Goal: Information Seeking & Learning: Learn about a topic

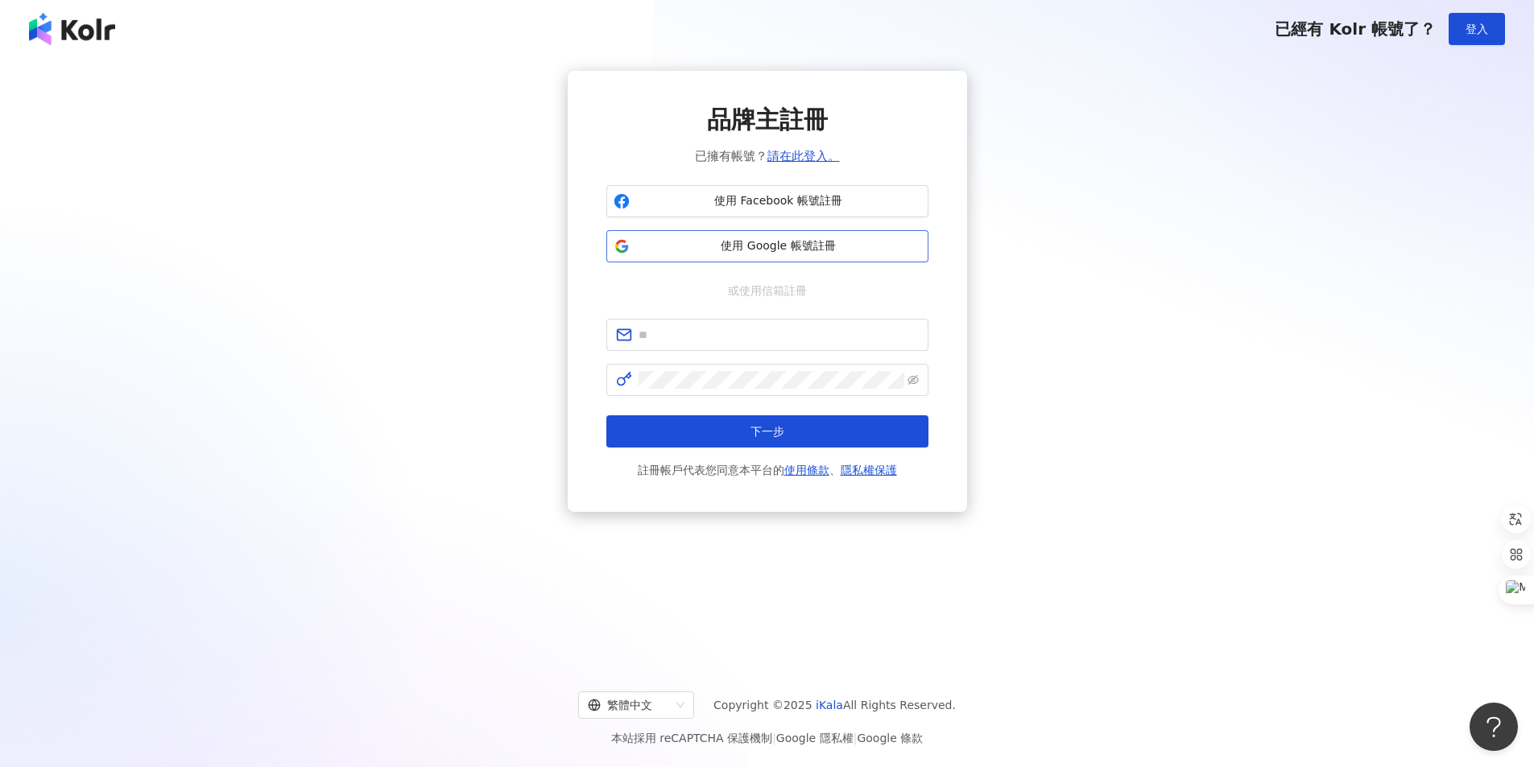
click at [820, 242] on span "使用 Google 帳號註冊" at bounding box center [778, 246] width 285 height 16
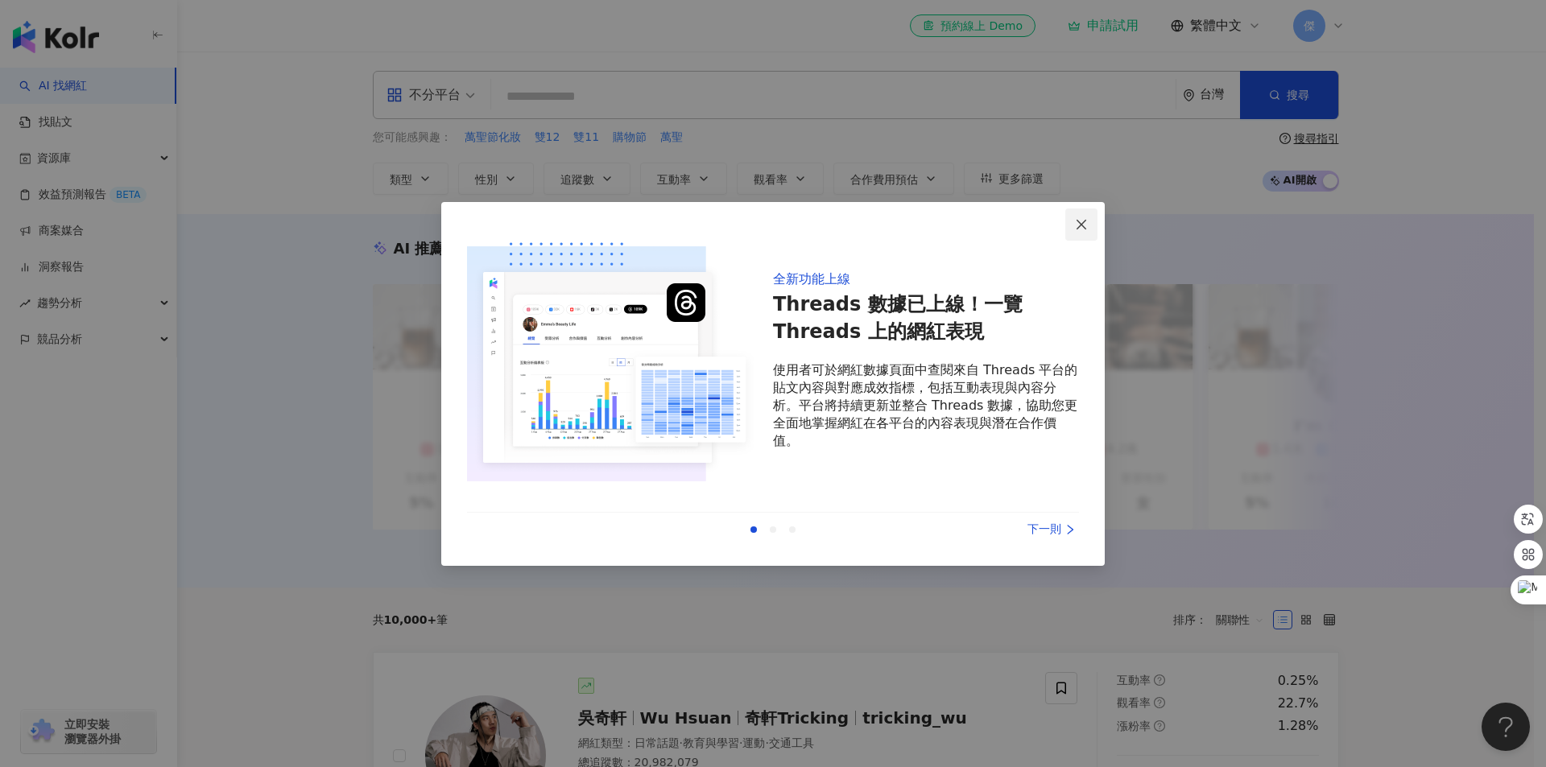
drag, startPoint x: 1078, startPoint y: 221, endPoint x: 1075, endPoint y: 230, distance: 10.2
click at [1077, 221] on icon "close" at bounding box center [1081, 224] width 13 height 13
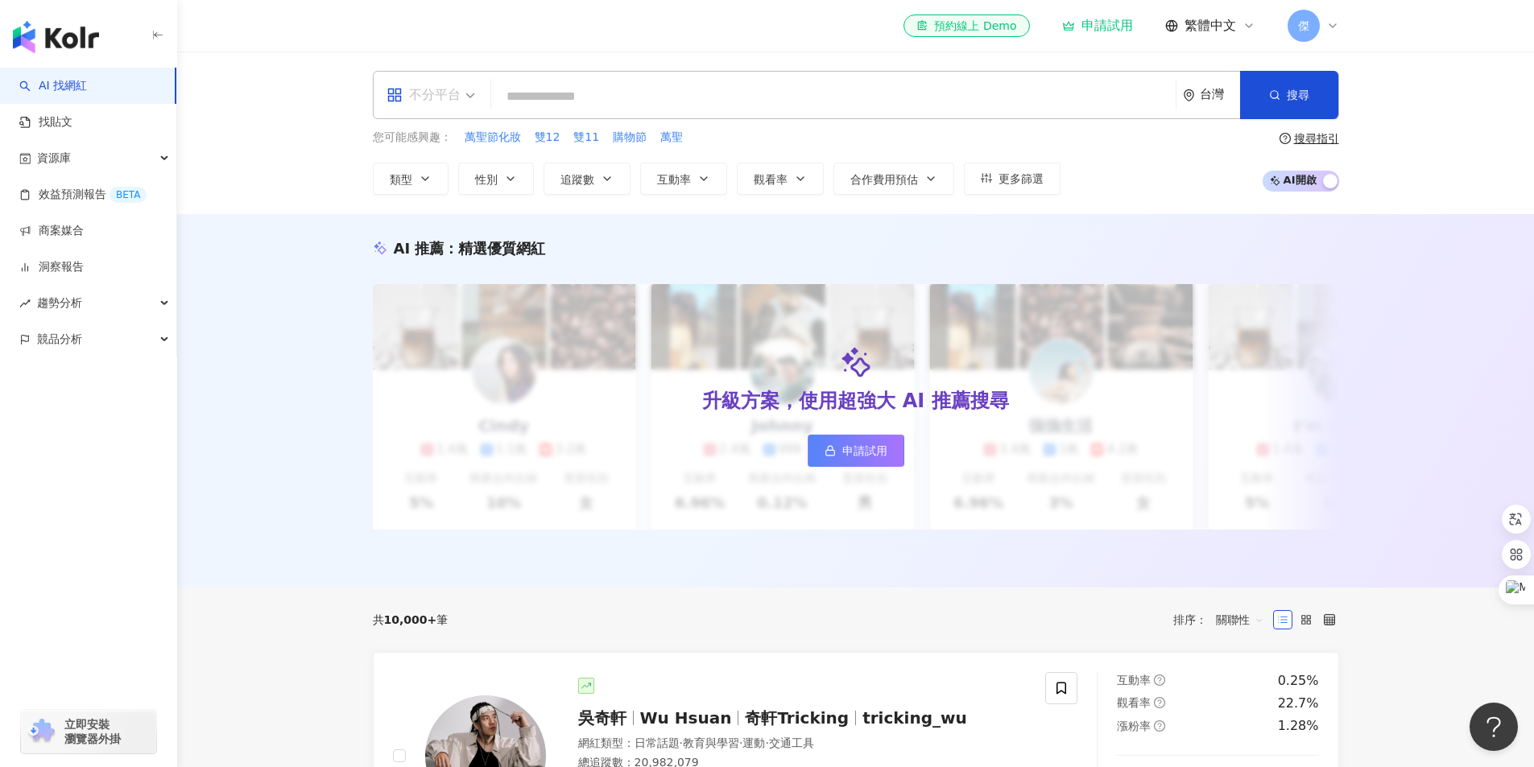
click at [461, 100] on span "不分平台" at bounding box center [430, 95] width 89 height 26
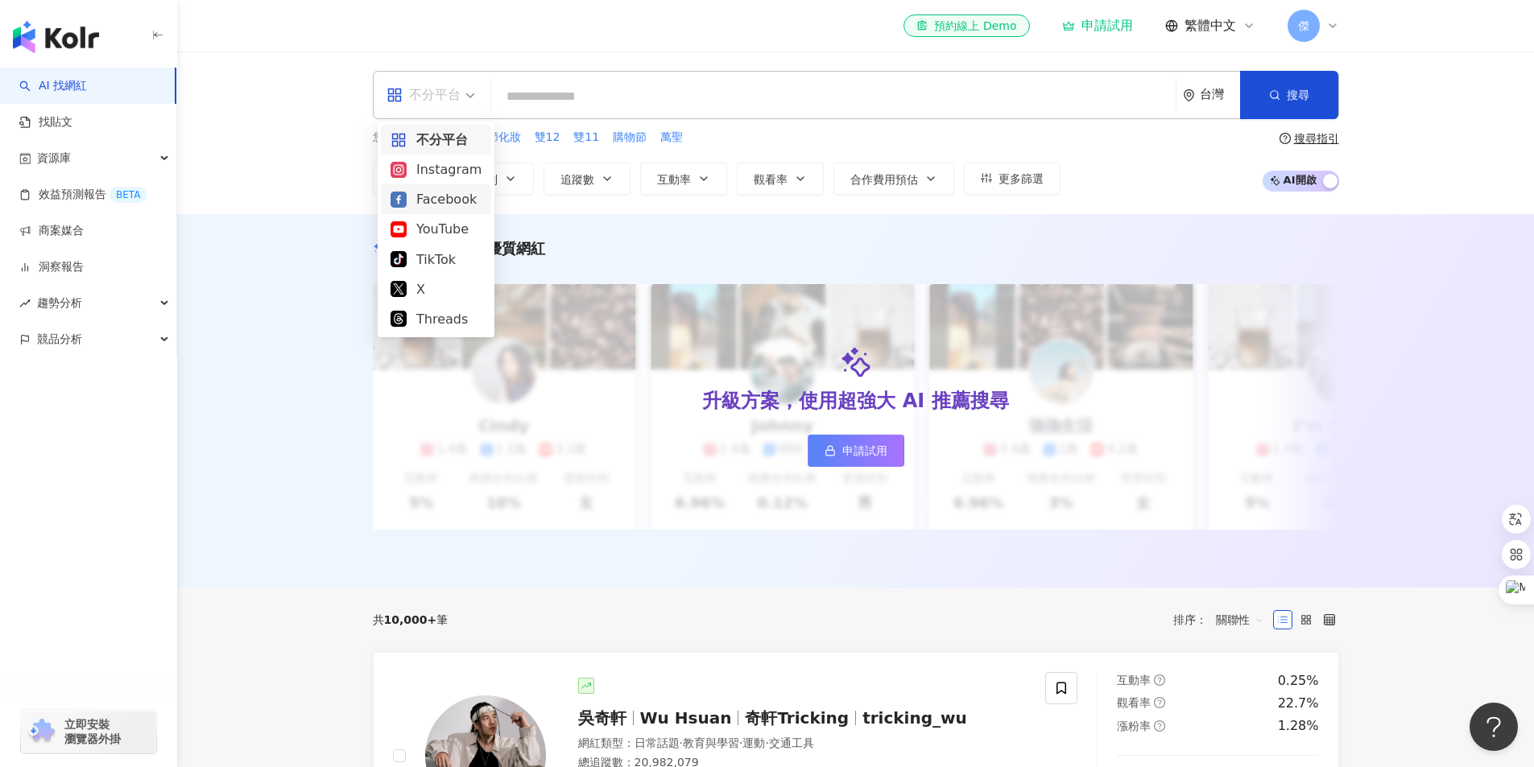
click at [442, 201] on div "Facebook" at bounding box center [435, 199] width 91 height 20
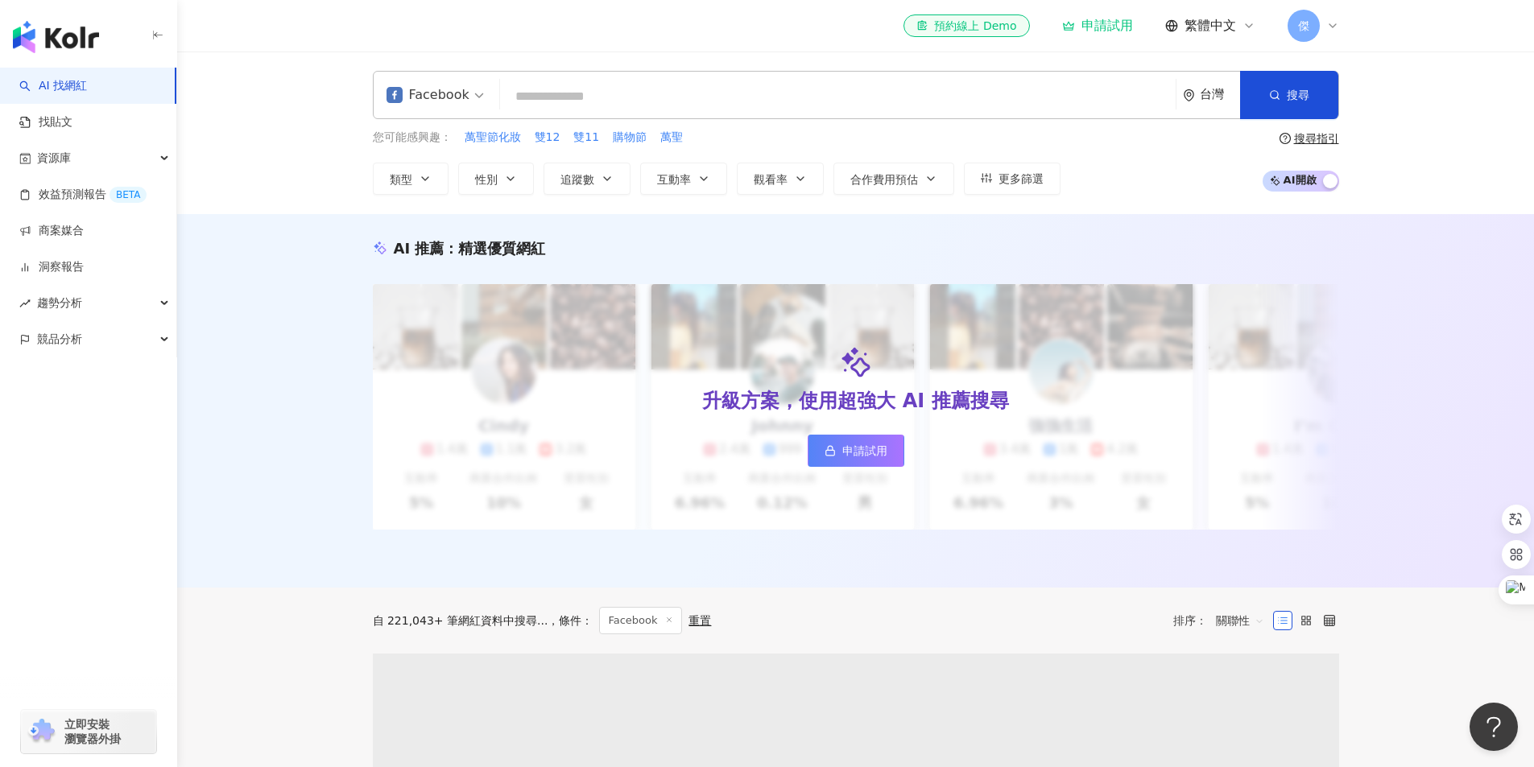
click at [602, 92] on input "search" at bounding box center [837, 96] width 663 height 31
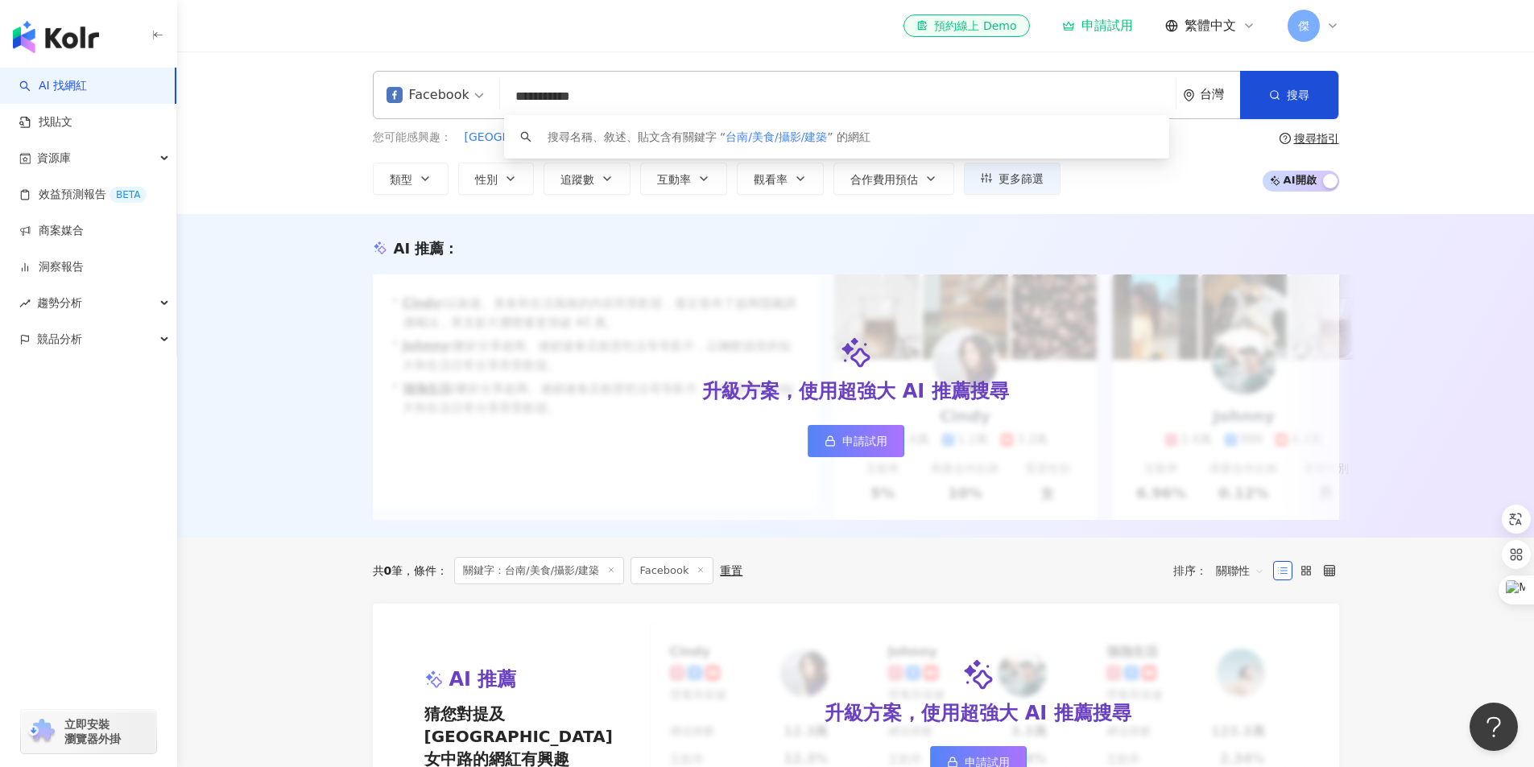
type input "**********"
click at [834, 445] on rect at bounding box center [829, 442] width 9 height 5
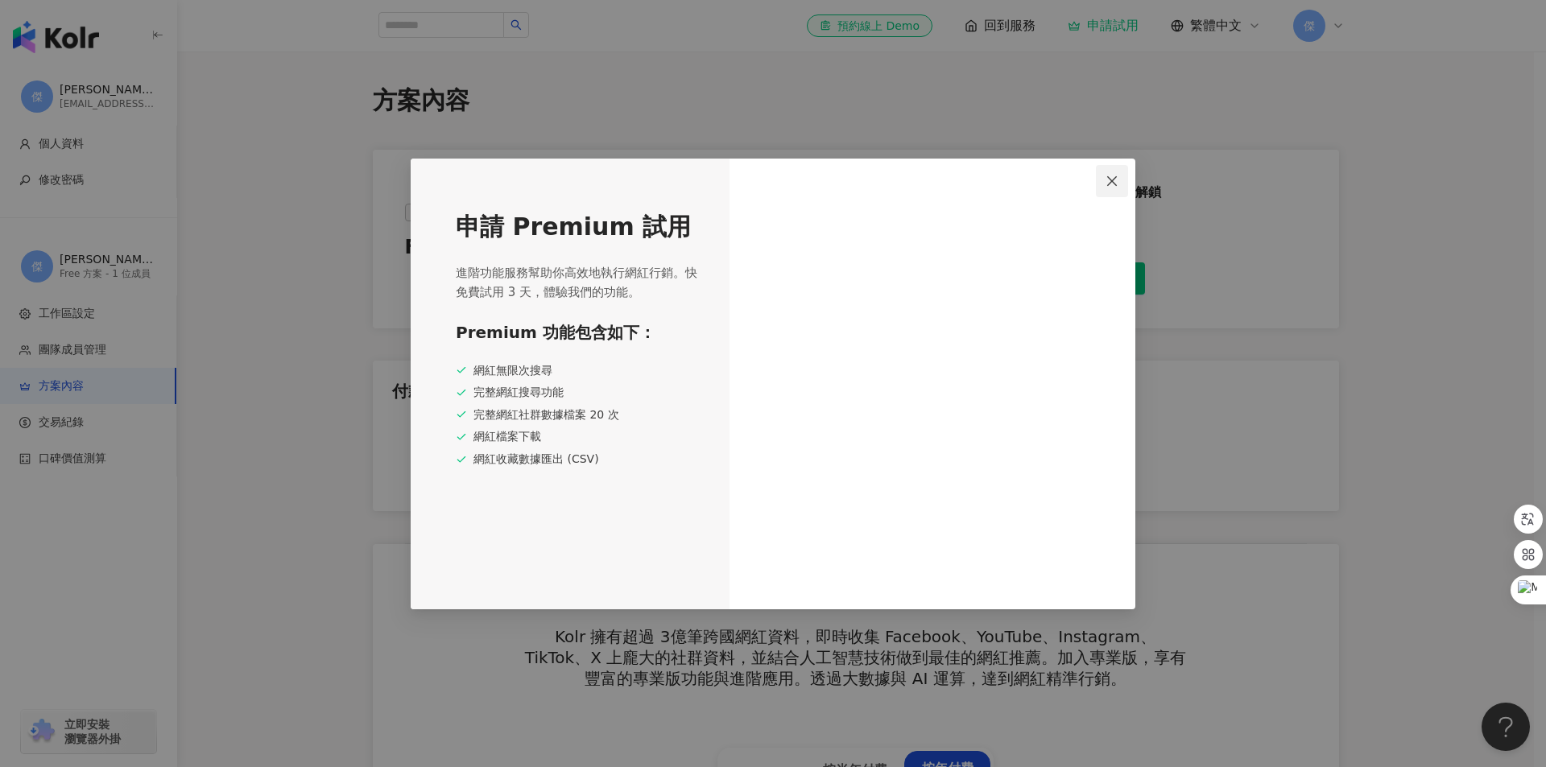
click at [1108, 184] on icon "close" at bounding box center [1111, 181] width 13 height 13
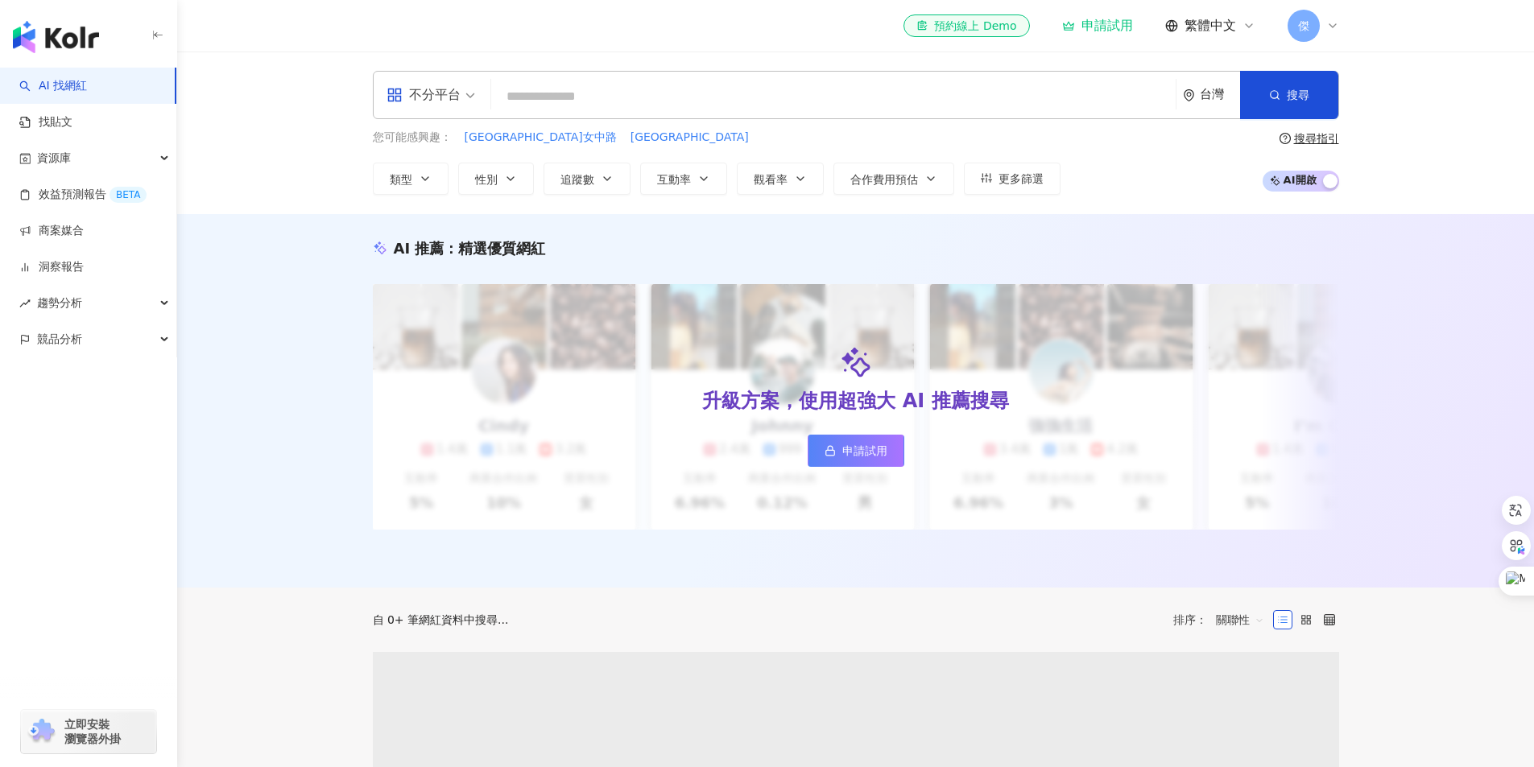
click at [580, 105] on input "search" at bounding box center [832, 96] width 671 height 31
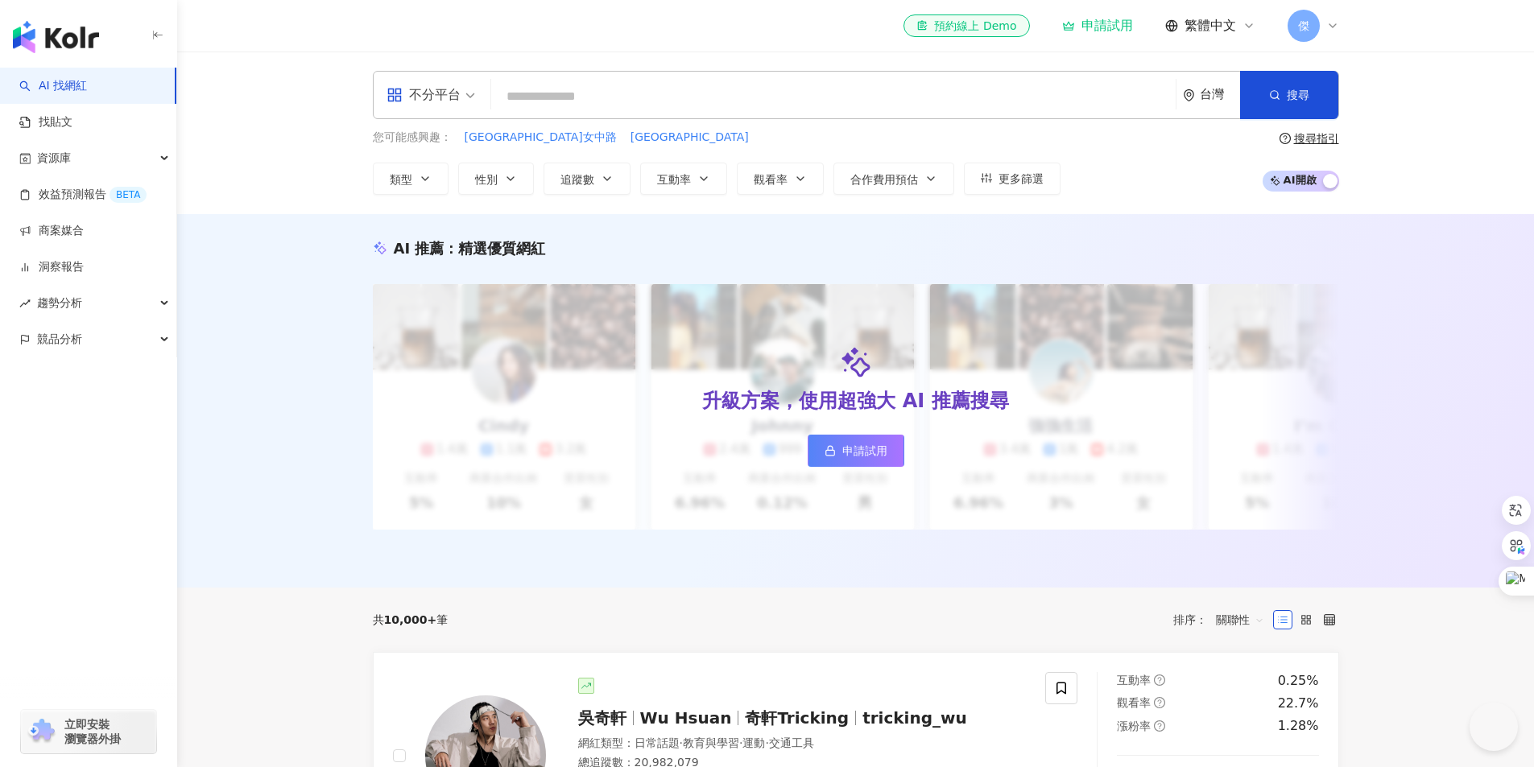
drag, startPoint x: 590, startPoint y: 96, endPoint x: 599, endPoint y: 89, distance: 11.4
click at [596, 91] on input "search" at bounding box center [832, 96] width 671 height 31
click at [584, 102] on input "search" at bounding box center [832, 96] width 671 height 31
type input "****"
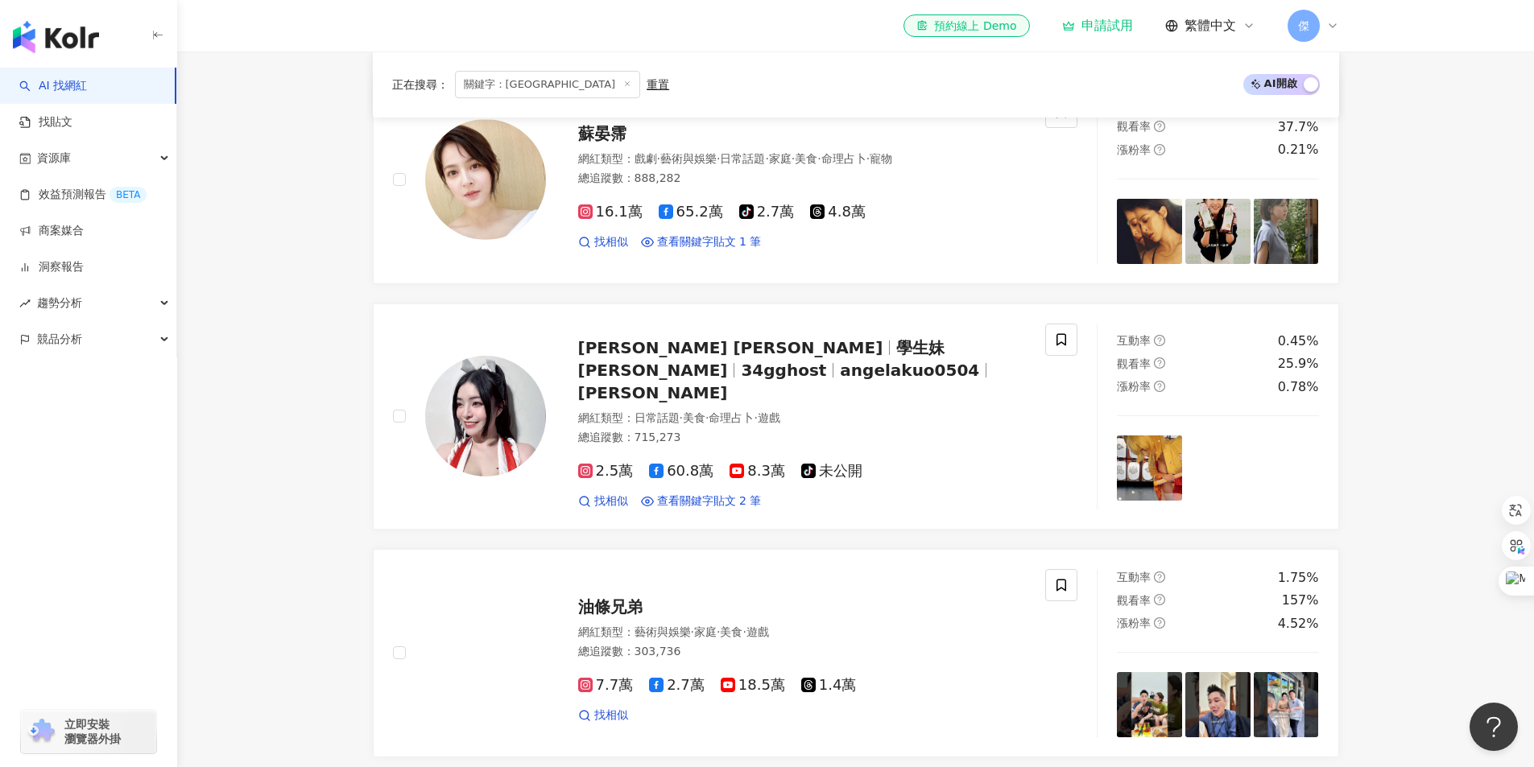
scroll to position [644, 0]
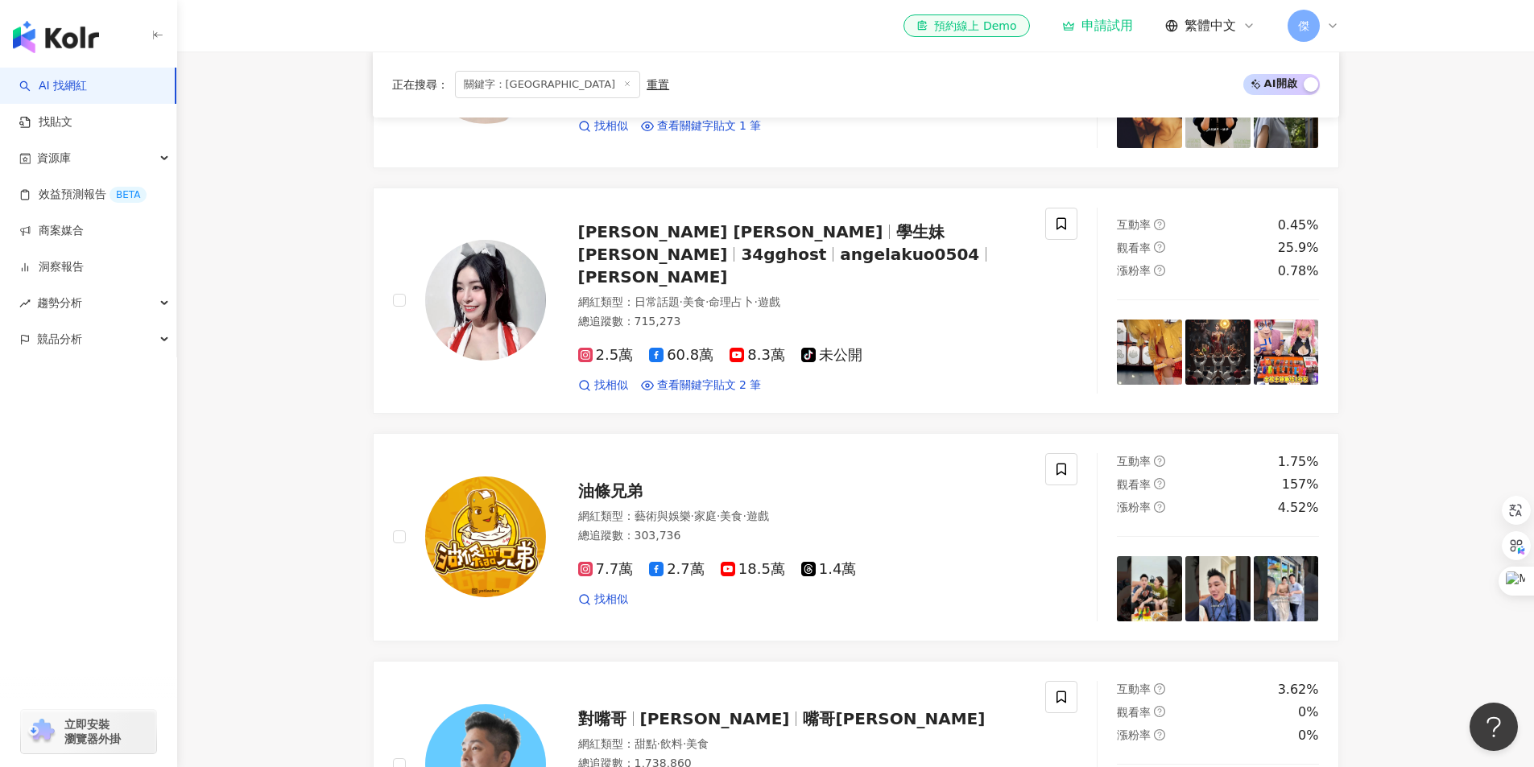
drag, startPoint x: 609, startPoint y: 485, endPoint x: 339, endPoint y: 538, distance: 274.7
click at [339, 538] on main "不分平台 **** 台灣 搜尋 b83bd6ac-a407-48bc-8f2d-a031062d140e 昇億珠寶銀樓台南/永康銀樓黃金買賣 17,313 追…" at bounding box center [855, 588] width 1356 height 2360
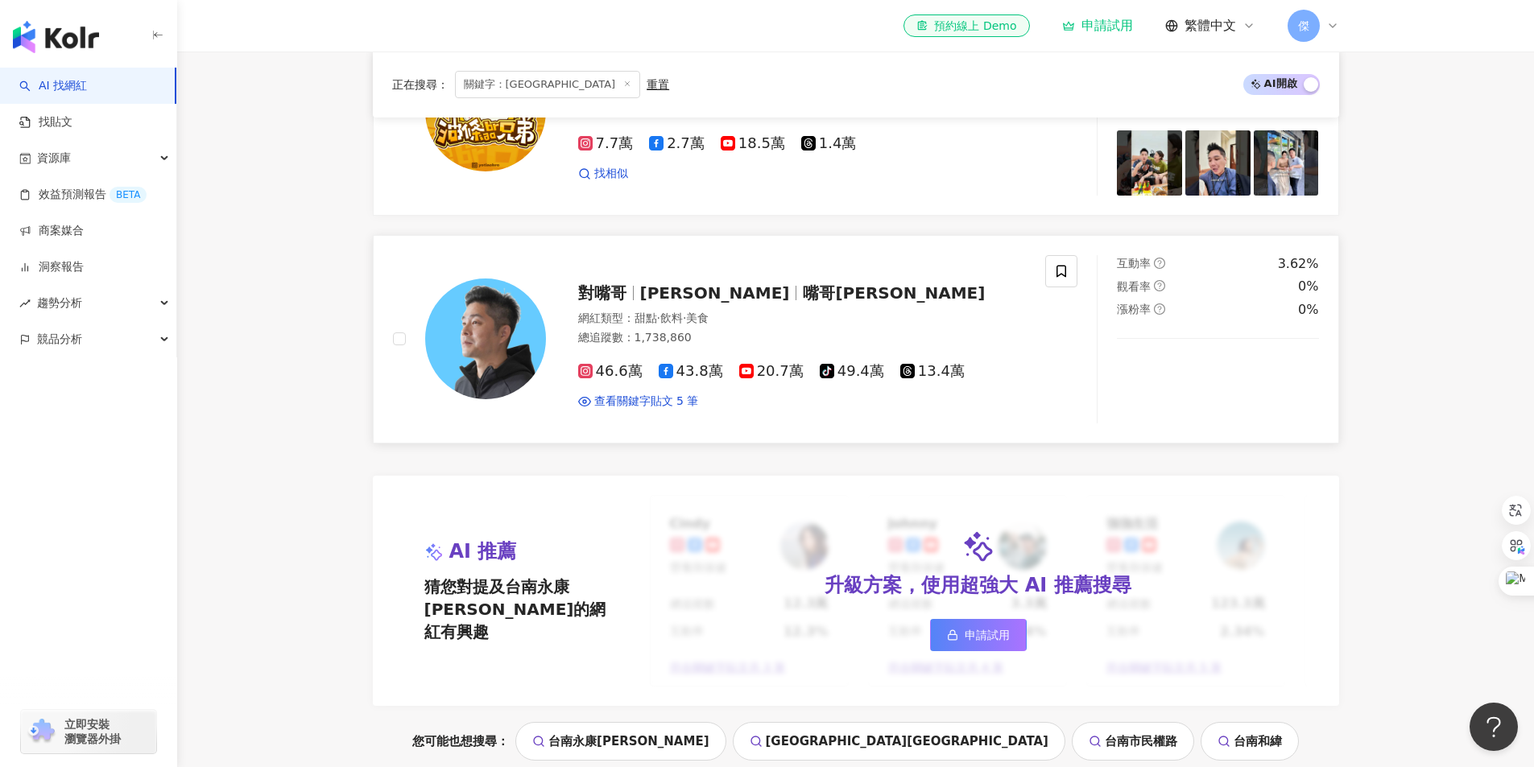
scroll to position [966, 0]
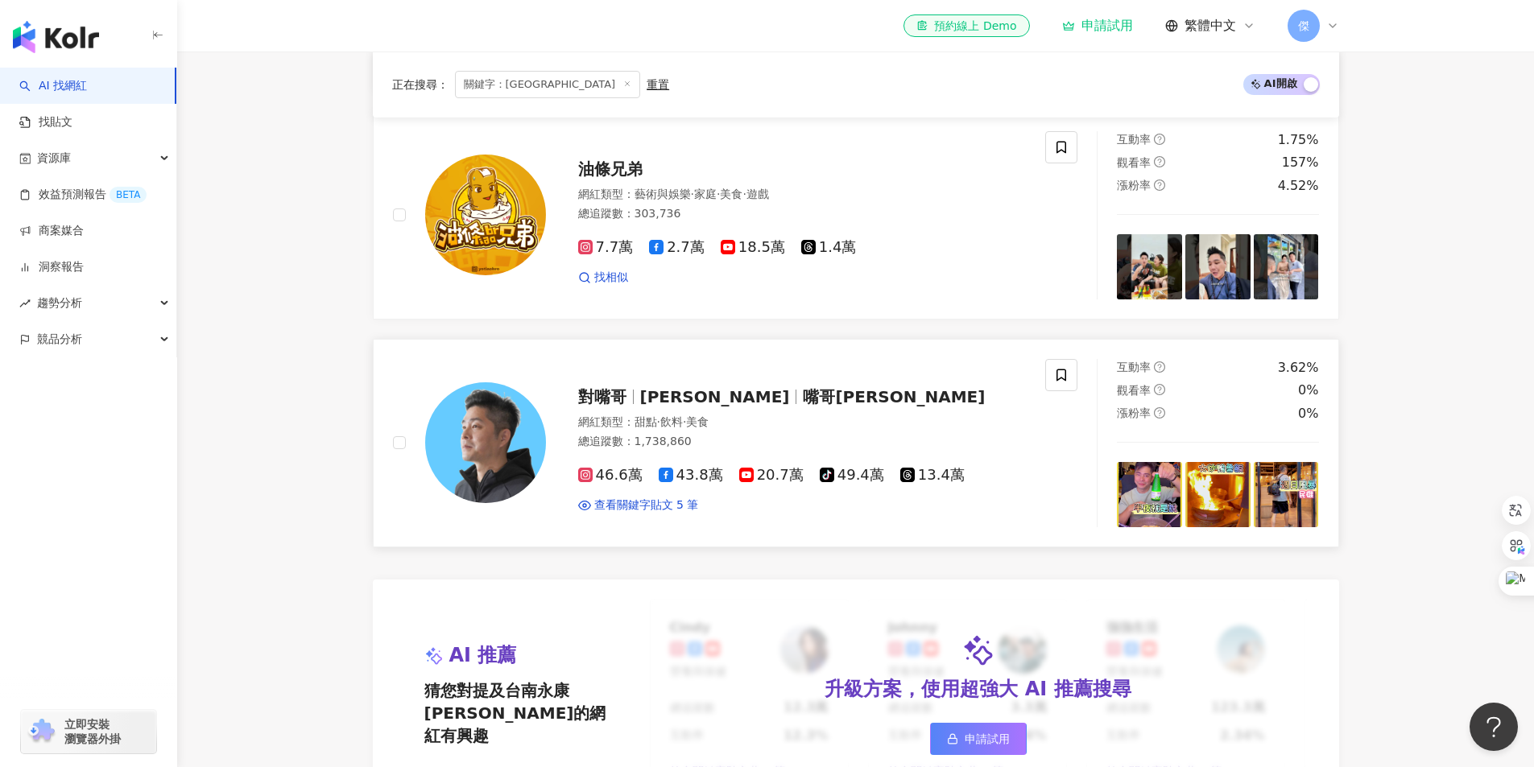
drag, startPoint x: 729, startPoint y: 390, endPoint x: 654, endPoint y: 402, distance: 76.6
click at [654, 402] on span "Eddy Chang" at bounding box center [715, 396] width 150 height 19
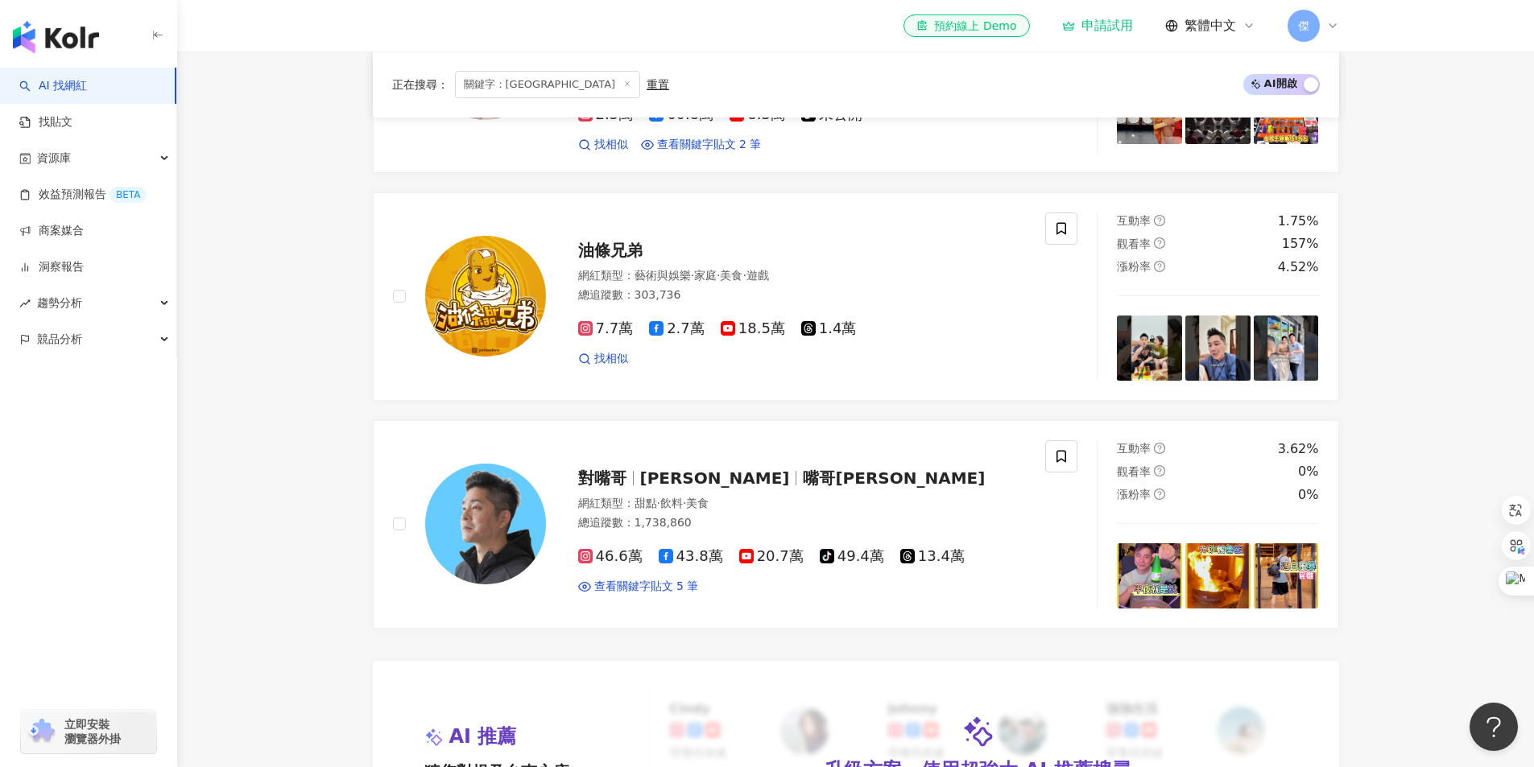
scroll to position [564, 0]
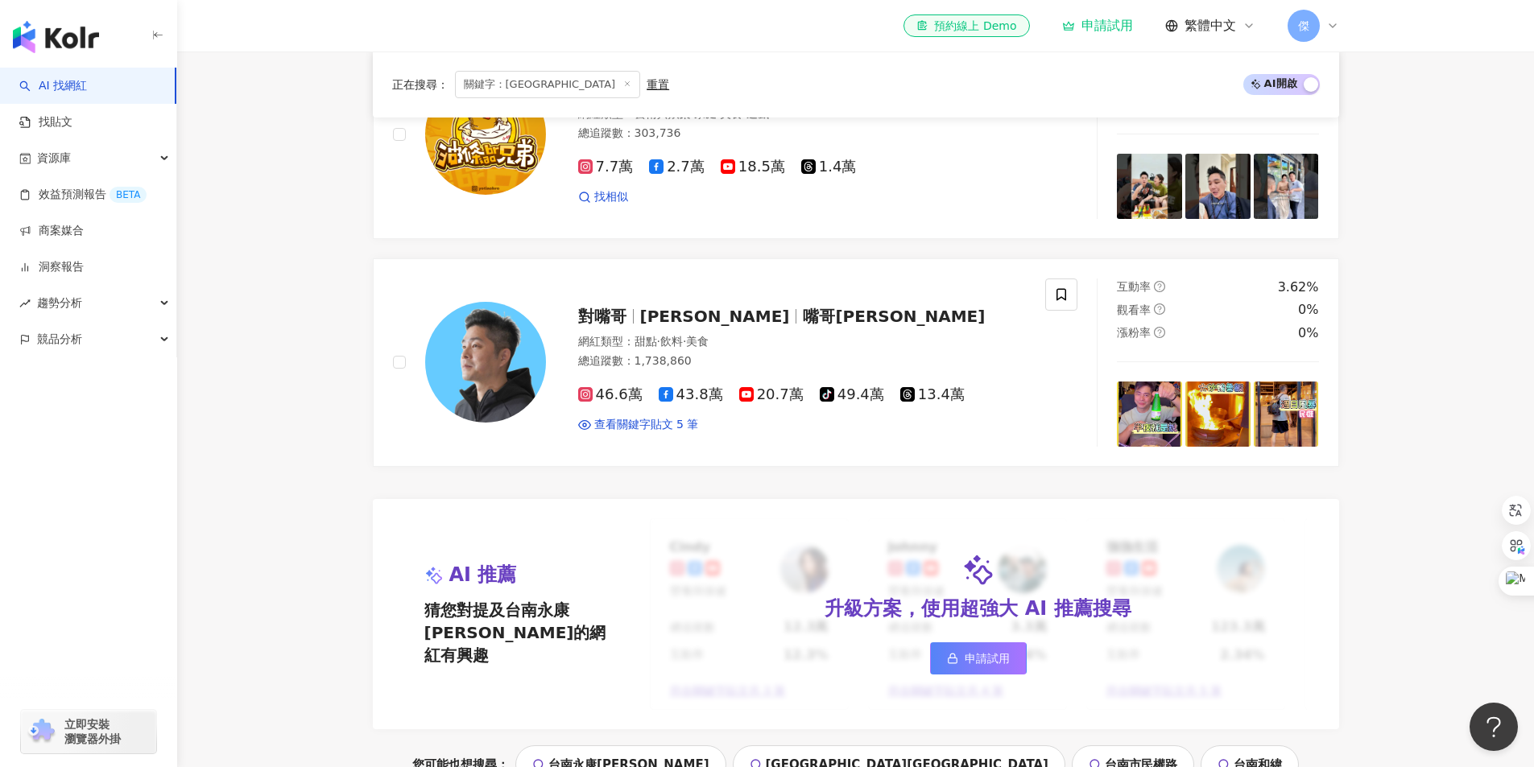
click at [341, 578] on div "正在搜尋 ： 關鍵字：台南永康 重置 AI 開啟 AI 關閉 蘇晏霈 網紅類型 ： 戲劇 · 藝術與娛樂 · 日常話題 · 家庭 · 美食 · 命理占卜 · …" at bounding box center [856, 428] width 1030 height 1875
click at [246, 519] on main "不分平台 **** 台灣 搜尋 b83bd6ac-a407-48bc-8f2d-a031062d140e 昇億珠寶銀樓台南/永康銀樓黃金買賣 17,313 追…" at bounding box center [855, 185] width 1356 height 2360
drag, startPoint x: 281, startPoint y: 530, endPoint x: 308, endPoint y: 523, distance: 28.1
click at [283, 530] on main "不分平台 **** 台灣 搜尋 b83bd6ac-a407-48bc-8f2d-a031062d140e 昇億珠寶銀樓台南/永康銀樓黃金買賣 17,313 追…" at bounding box center [855, 185] width 1356 height 2360
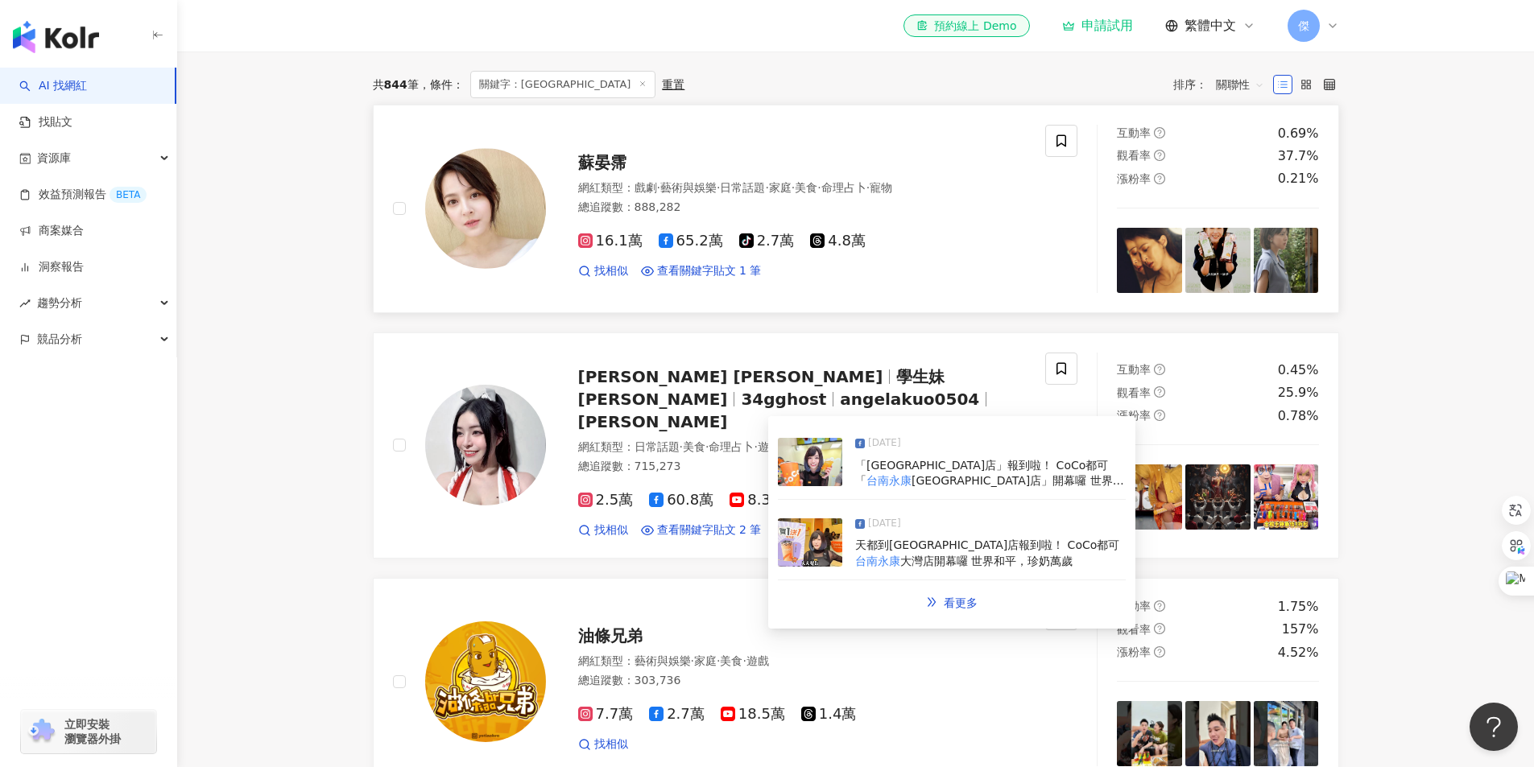
scroll to position [403, 0]
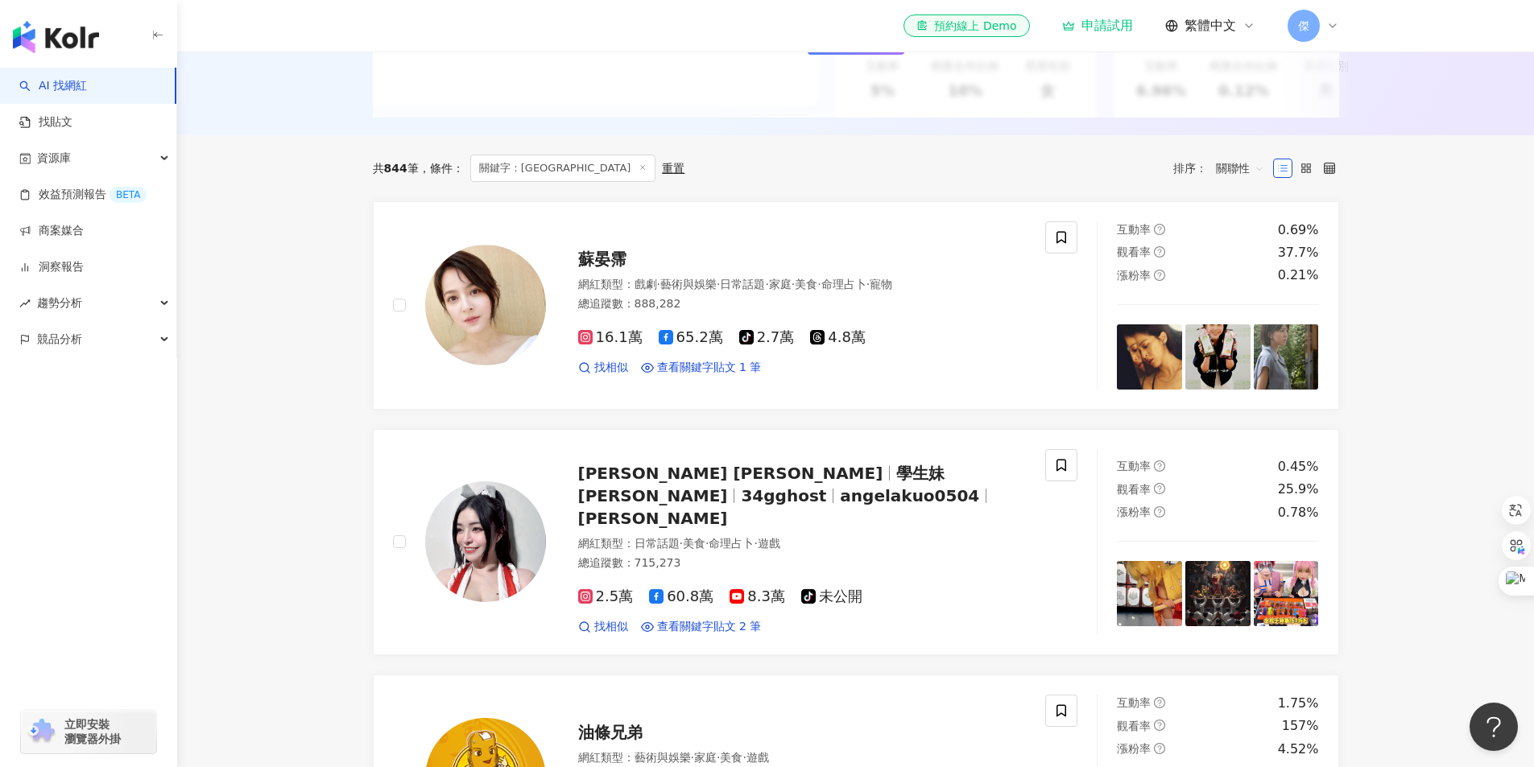
click at [499, 332] on img at bounding box center [485, 305] width 121 height 121
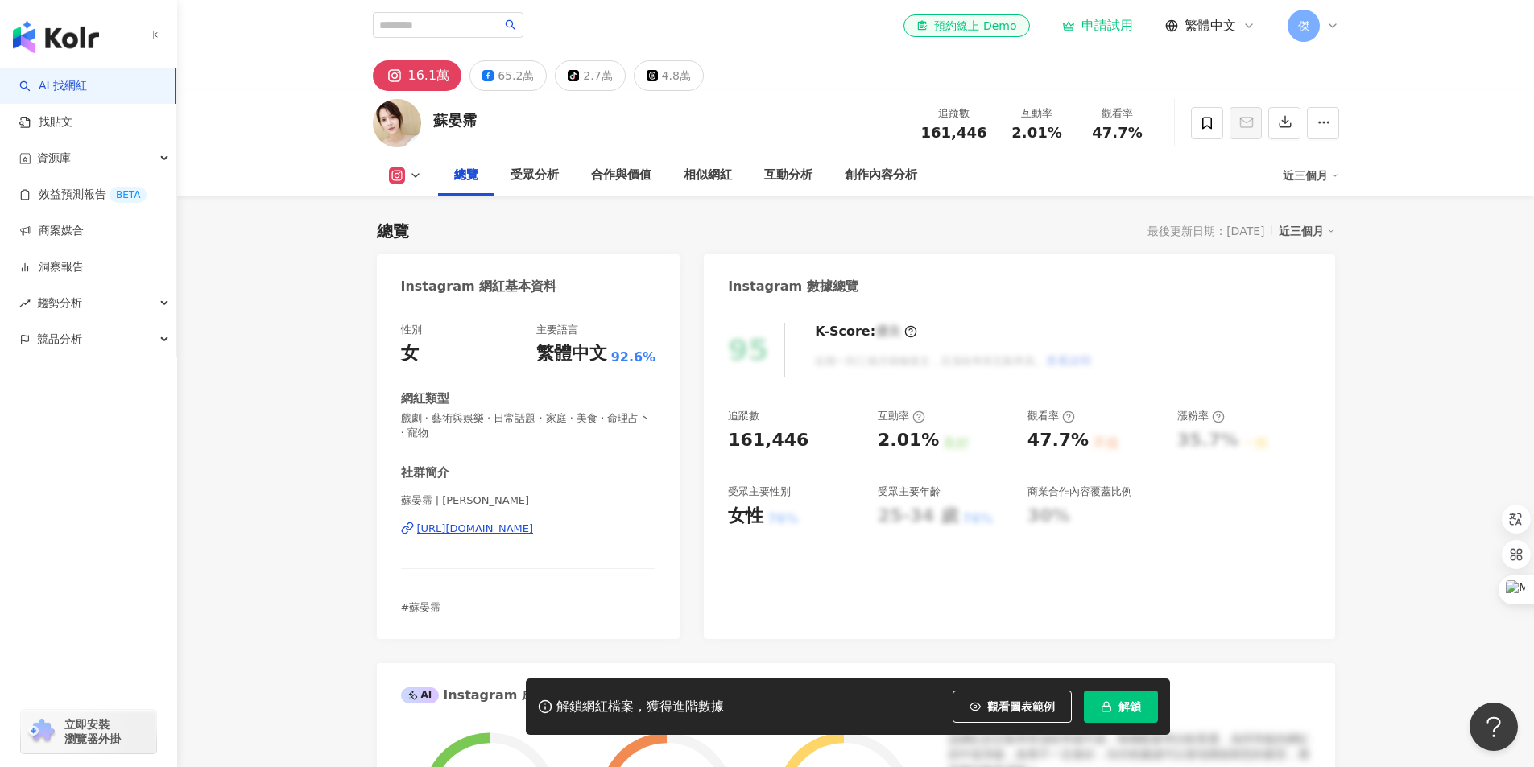
click at [522, 534] on div "[URL][DOMAIN_NAME]" at bounding box center [475, 529] width 117 height 14
